Goal: Task Accomplishment & Management: Manage account settings

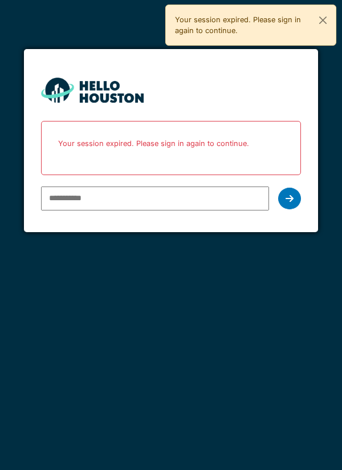
type input "**********"
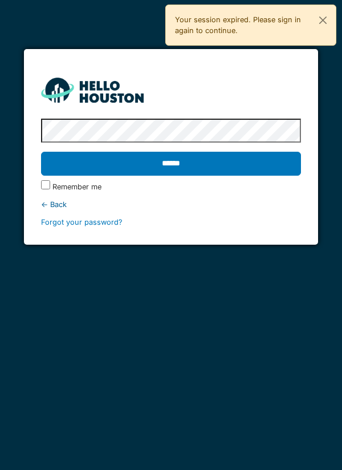
click at [200, 169] on input "******" at bounding box center [171, 164] width 261 height 24
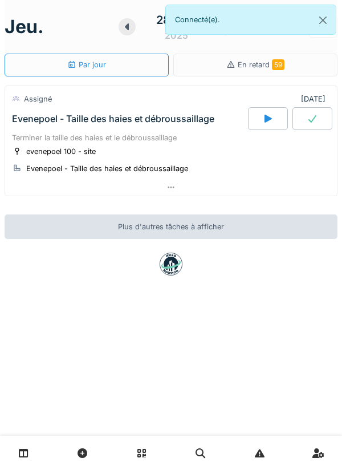
click at [274, 120] on div at bounding box center [268, 118] width 40 height 23
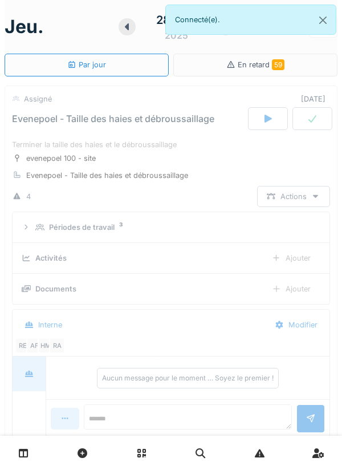
scroll to position [40, 0]
